Goal: Navigation & Orientation: Find specific page/section

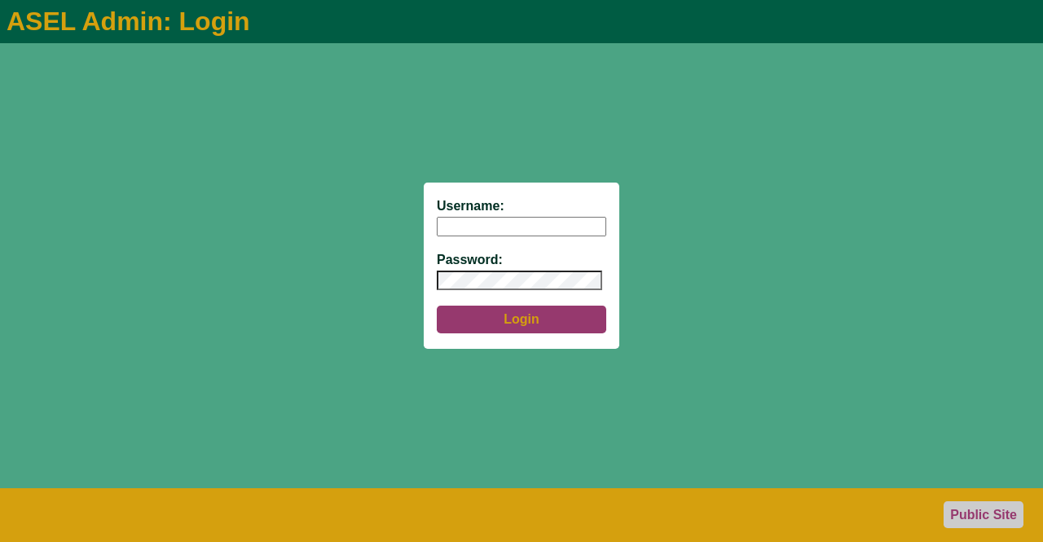
type input "aseladmin"
click at [521, 320] on button "Login" at bounding box center [521, 320] width 169 height 28
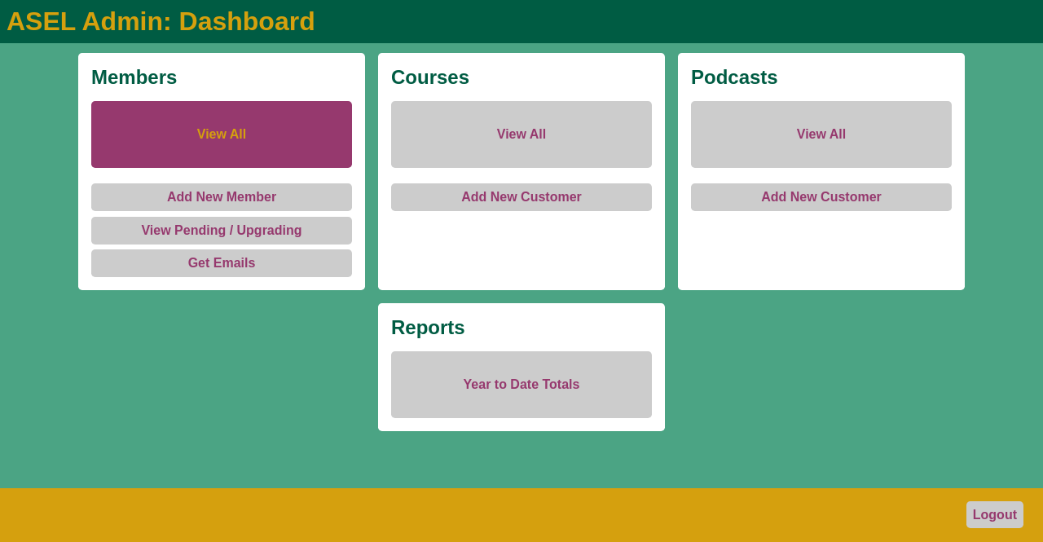
click at [235, 133] on link "View All" at bounding box center [221, 134] width 261 height 67
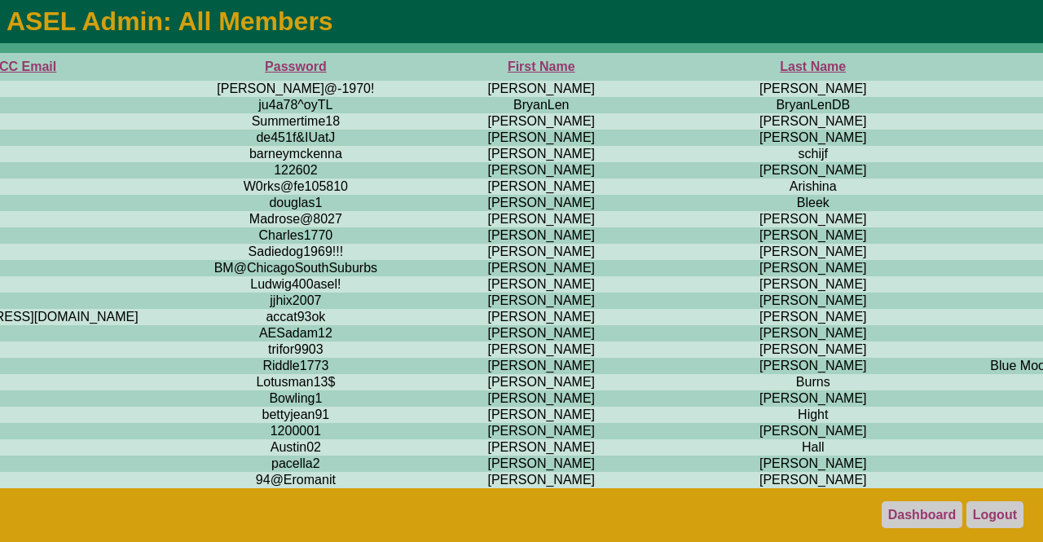
scroll to position [0, 1063]
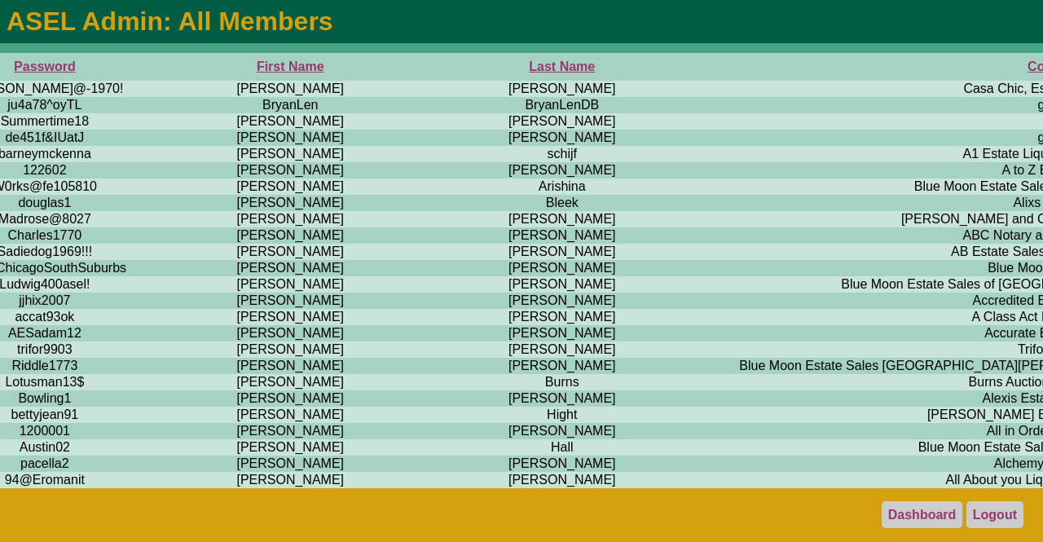
click at [689, 70] on th "Company" at bounding box center [1057, 67] width 736 height 28
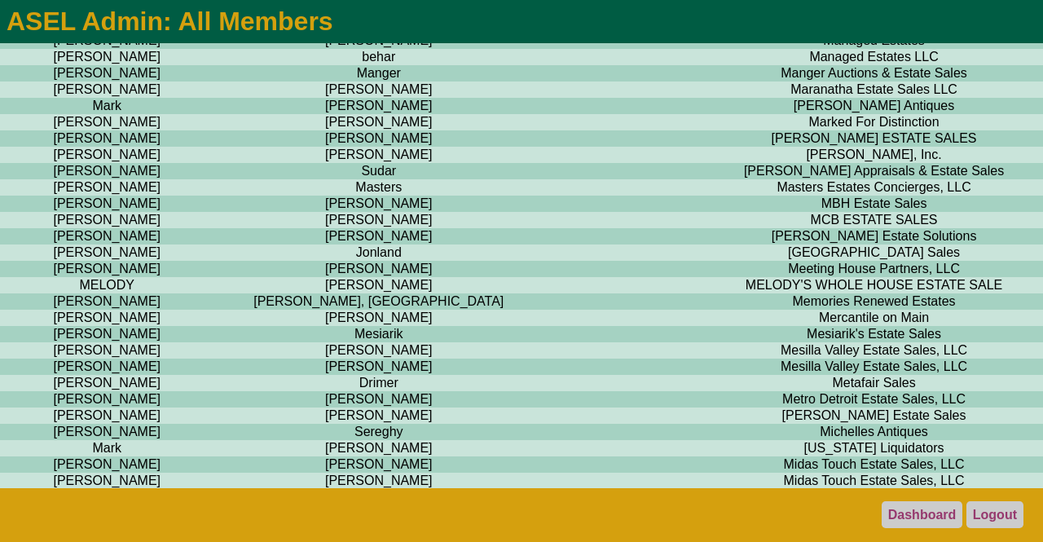
scroll to position [9418, 1247]
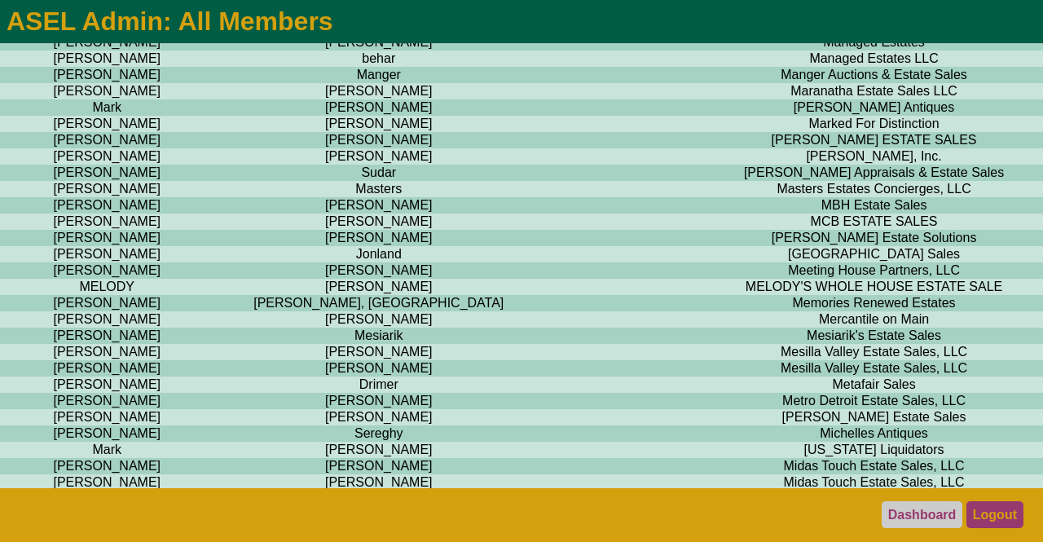
click at [988, 511] on link "Logout" at bounding box center [994, 514] width 57 height 27
